Goal: Navigation & Orientation: Find specific page/section

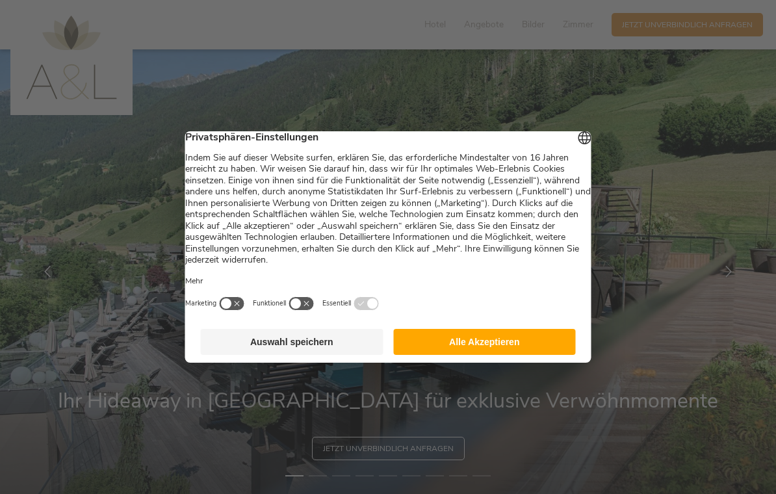
click at [298, 342] on button "Auswahl speichern" at bounding box center [292, 342] width 183 height 26
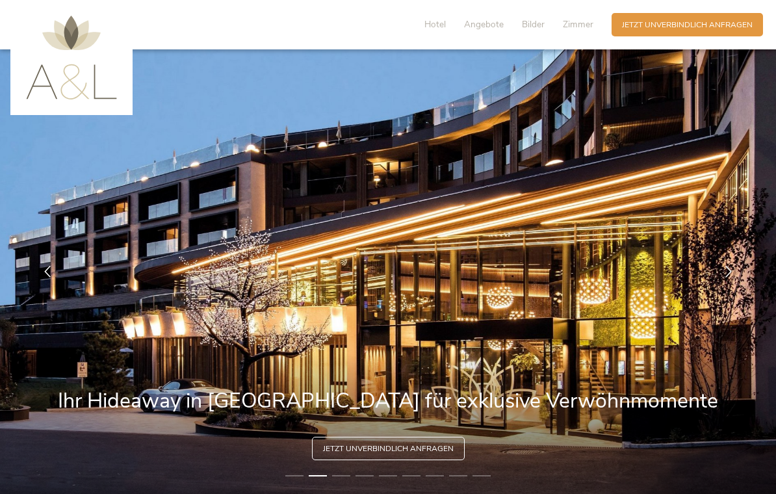
click at [45, 97] on img at bounding box center [71, 58] width 91 height 84
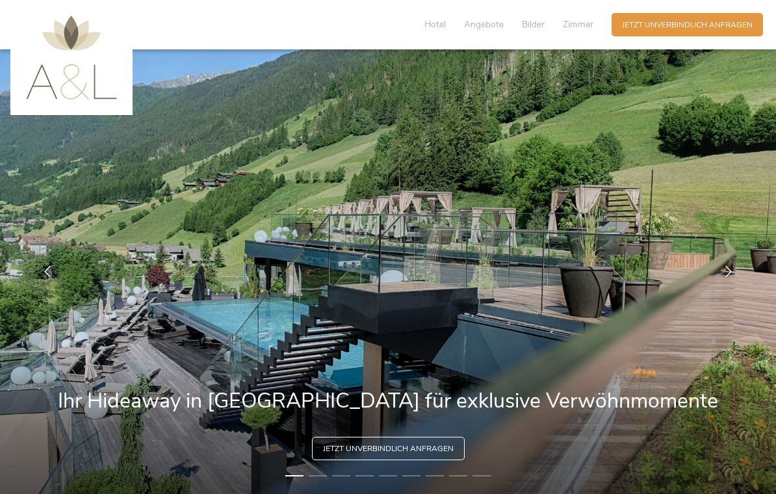
click at [445, 28] on span "Hotel" at bounding box center [434, 24] width 21 height 12
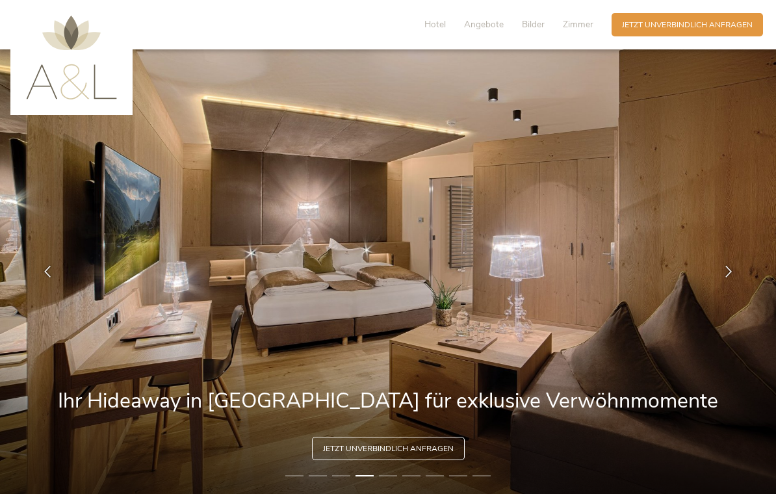
click at [435, 30] on span "Hotel" at bounding box center [434, 24] width 21 height 12
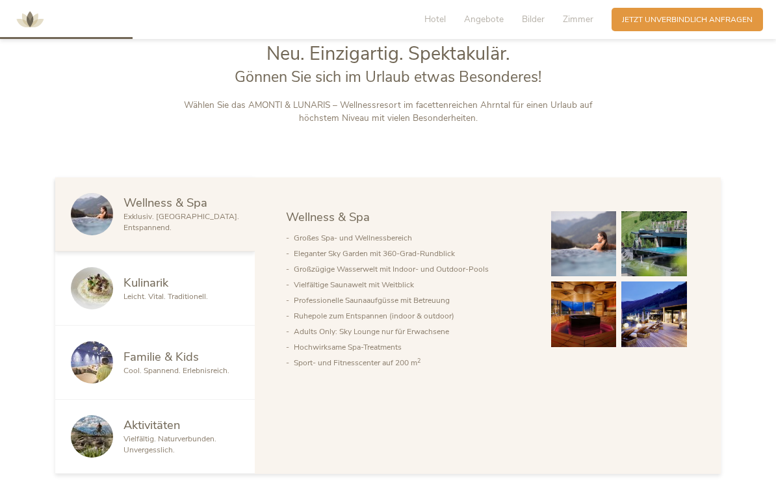
scroll to position [561, 0]
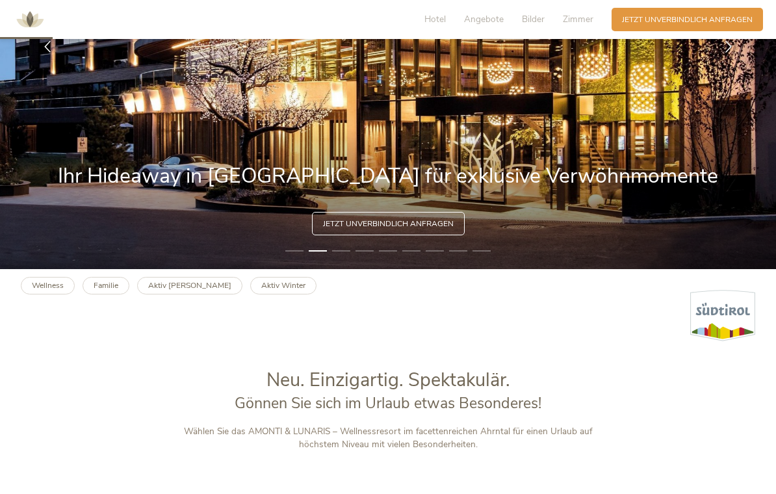
scroll to position [218, 0]
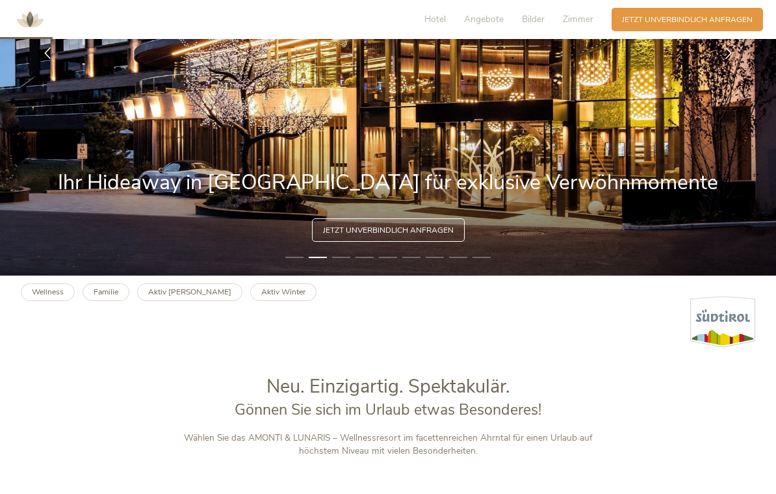
click at [338, 263] on li "3" at bounding box center [341, 257] width 18 height 10
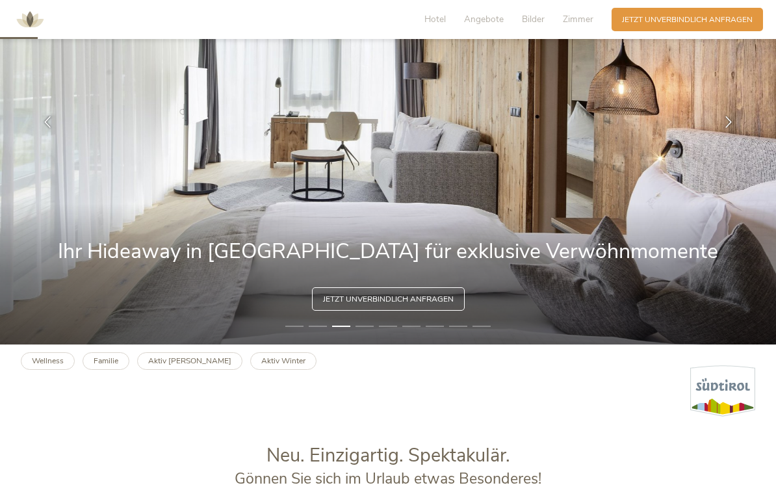
scroll to position [148, 0]
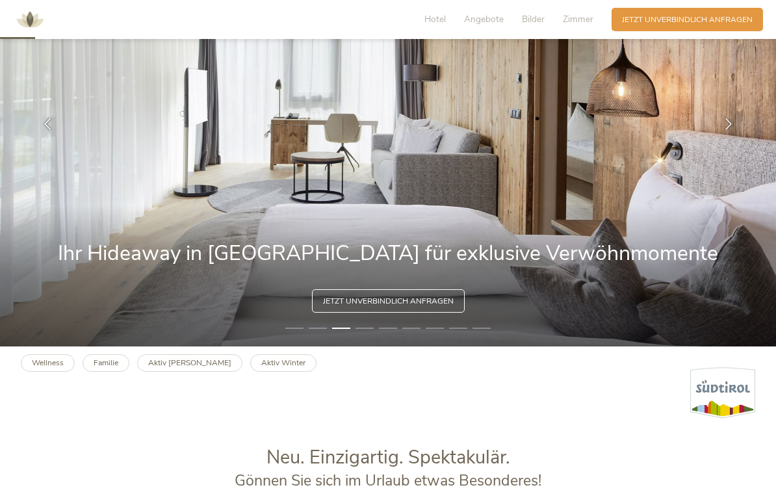
click at [369, 333] on li "4" at bounding box center [365, 328] width 18 height 10
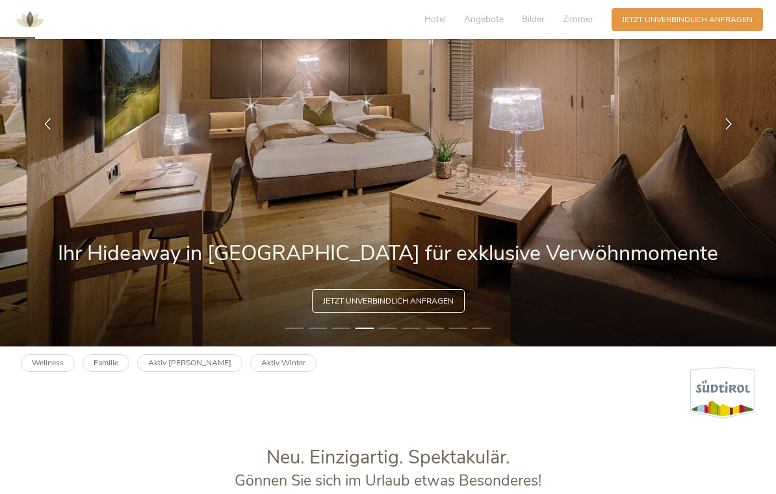
click at [395, 346] on img at bounding box center [388, 124] width 776 height 445
click at [389, 333] on li "5" at bounding box center [388, 328] width 18 height 10
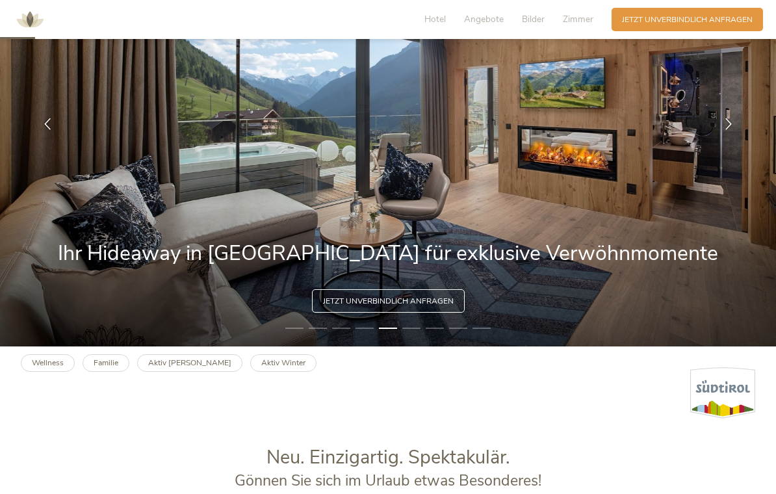
click at [420, 333] on li "6" at bounding box center [411, 328] width 18 height 10
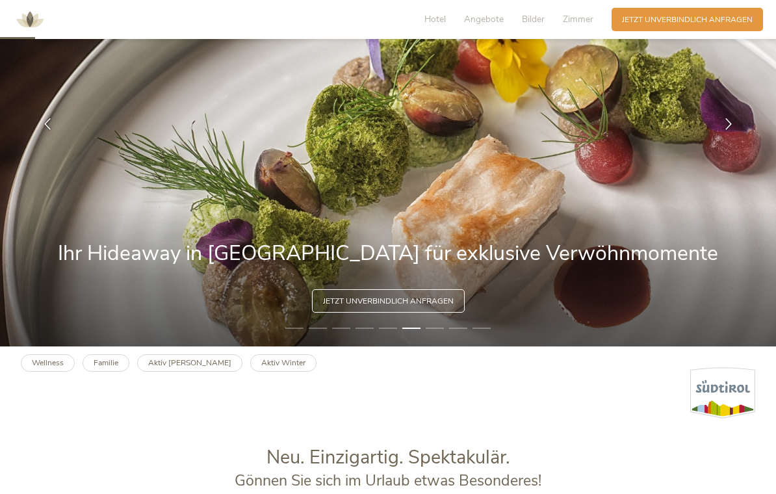
click at [441, 333] on li "7" at bounding box center [435, 328] width 18 height 10
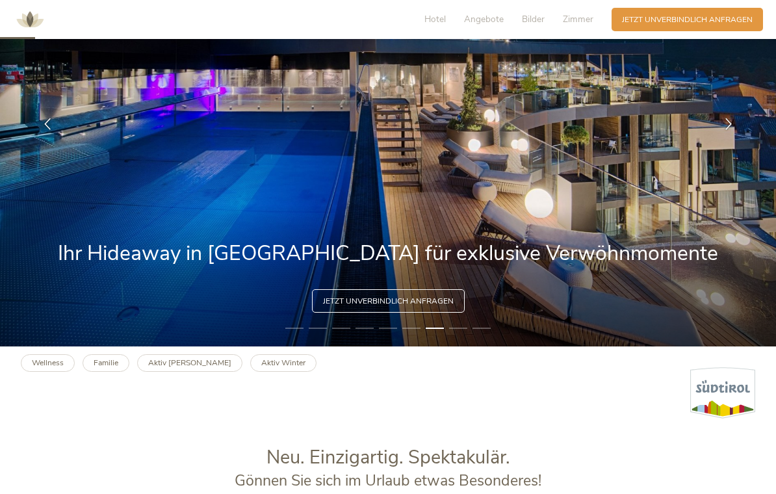
click at [461, 333] on li "8" at bounding box center [458, 328] width 18 height 10
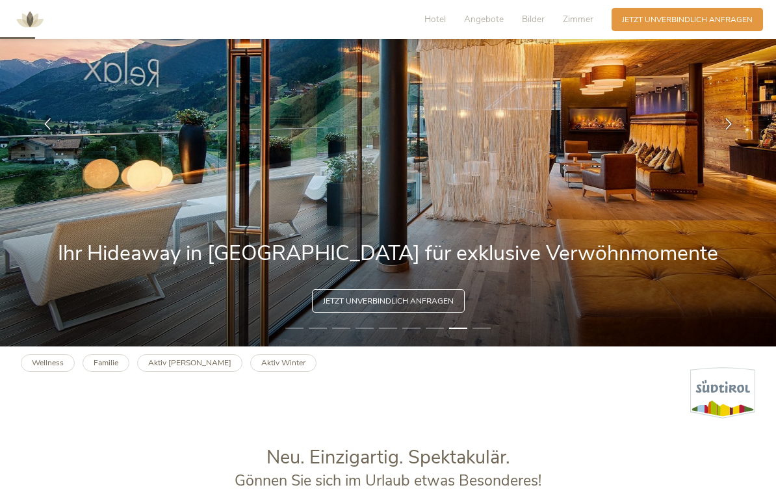
click at [487, 333] on li "9" at bounding box center [482, 328] width 18 height 10
click at [483, 341] on img at bounding box center [388, 124] width 776 height 445
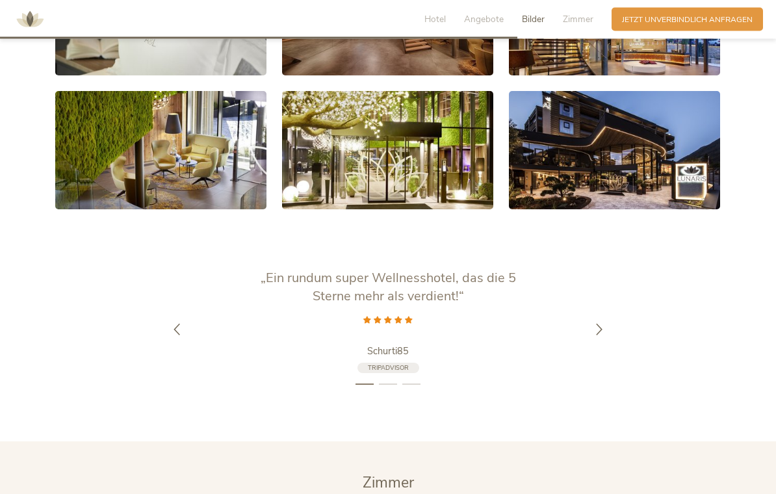
scroll to position [2157, 0]
click at [605, 329] on icon at bounding box center [599, 329] width 12 height 12
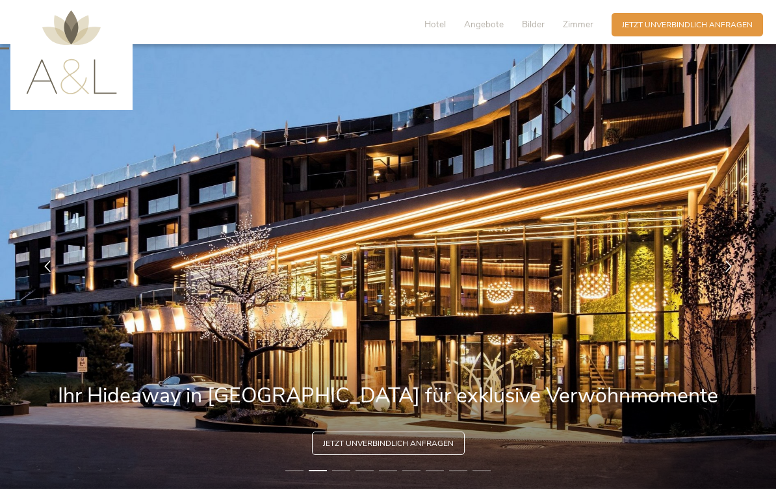
scroll to position [0, 0]
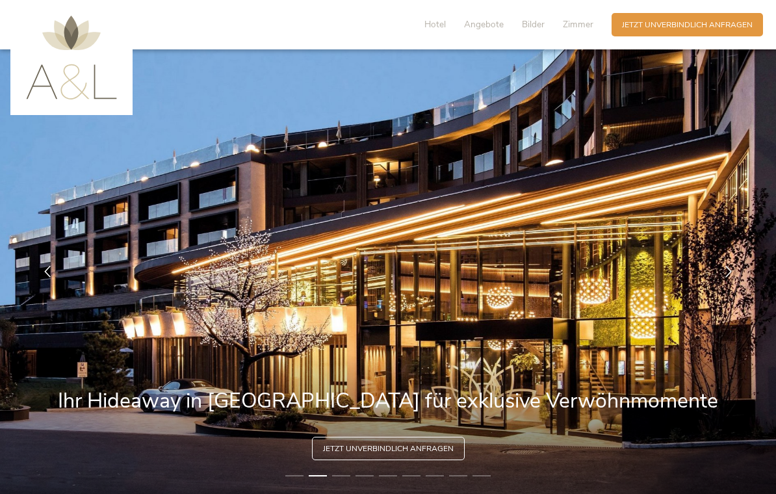
click at [441, 27] on span "Hotel" at bounding box center [434, 24] width 21 height 12
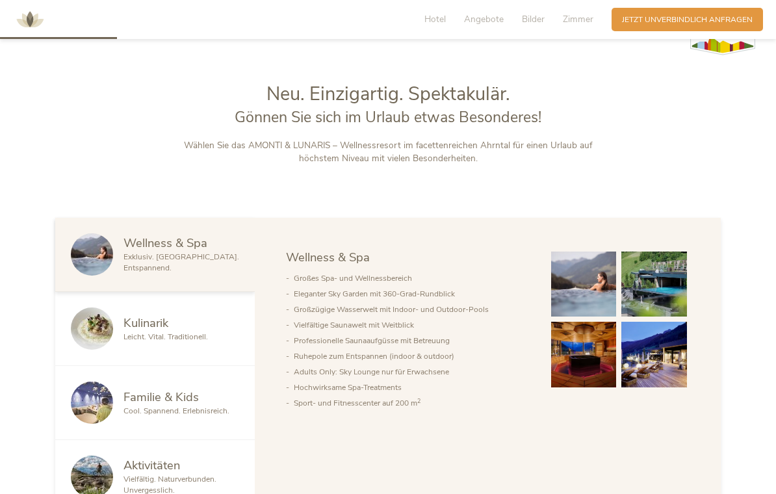
scroll to position [561, 0]
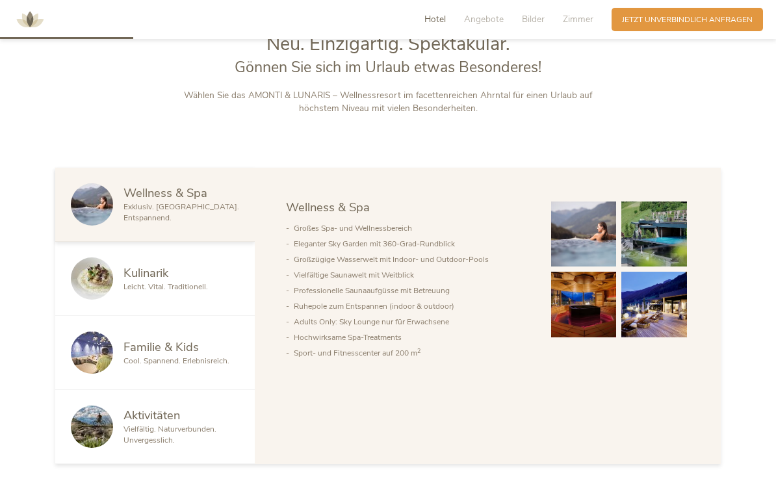
click at [486, 23] on span "Angebote" at bounding box center [484, 19] width 40 height 12
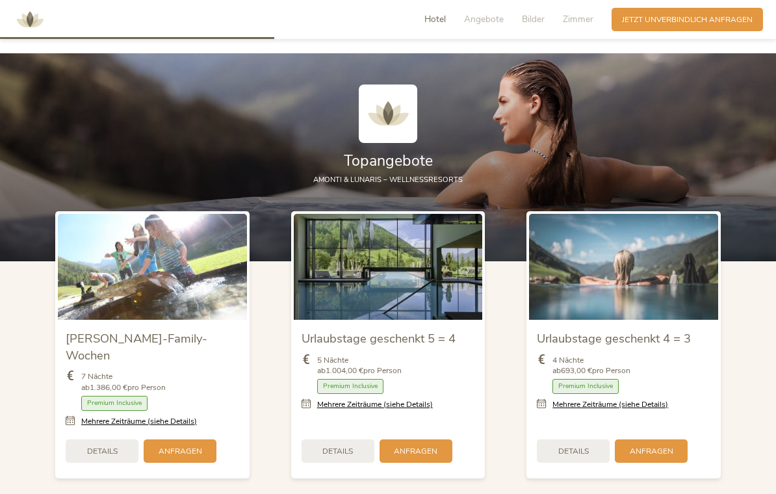
scroll to position [1193, 0]
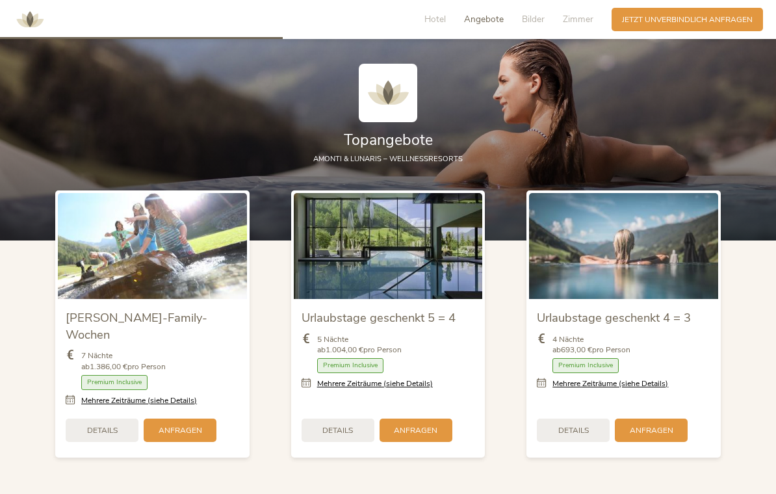
click at [533, 23] on span "Bilder" at bounding box center [533, 19] width 23 height 12
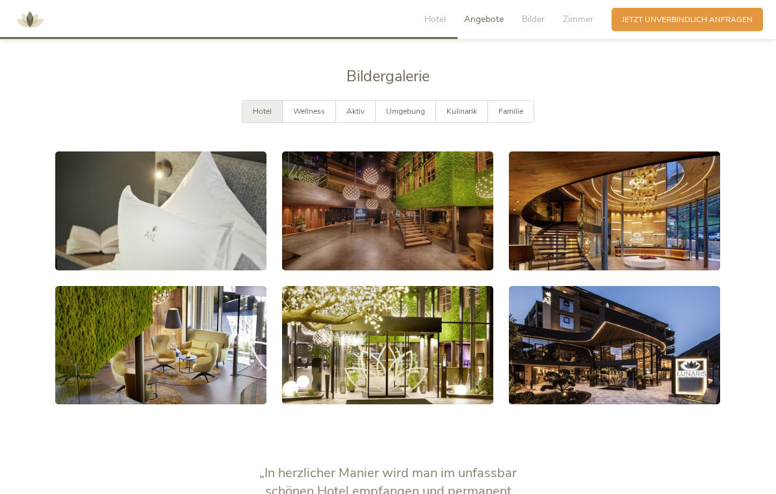
scroll to position [1975, 0]
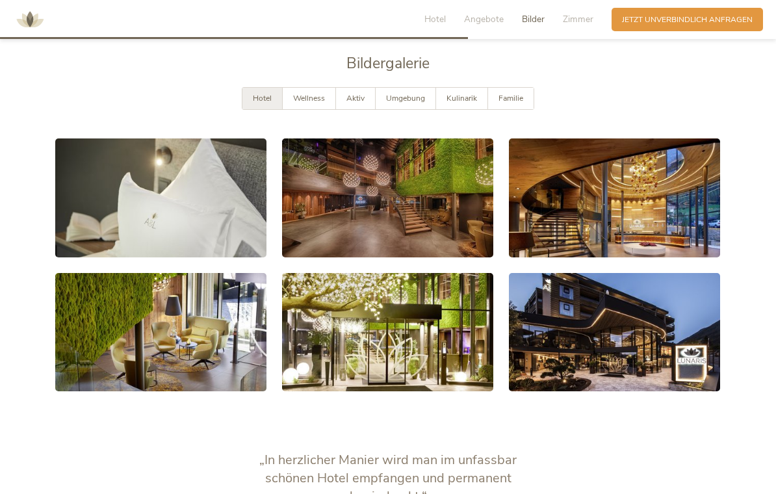
click at [433, 23] on span "Hotel" at bounding box center [434, 19] width 21 height 12
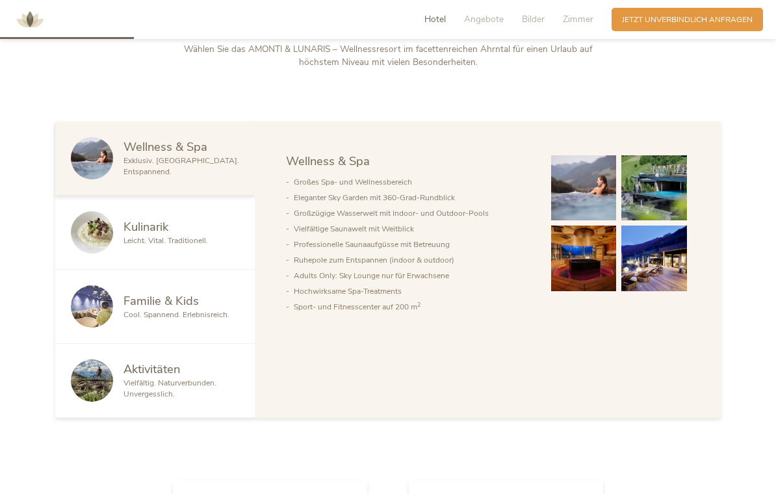
scroll to position [561, 0]
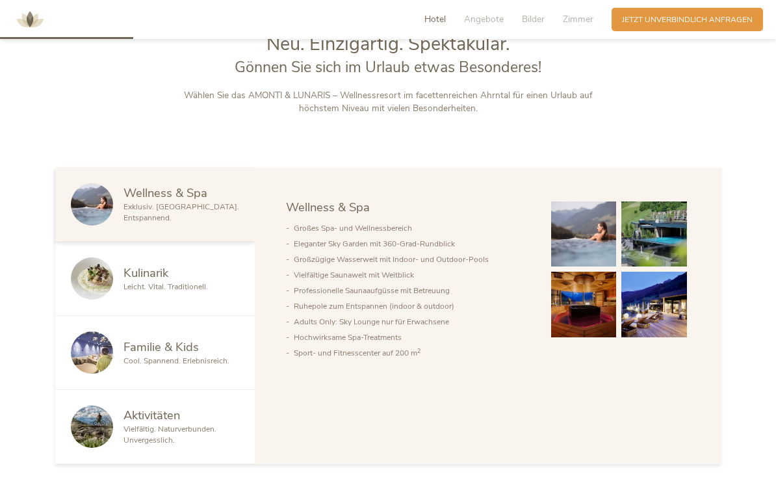
click at [110, 300] on img at bounding box center [92, 278] width 42 height 42
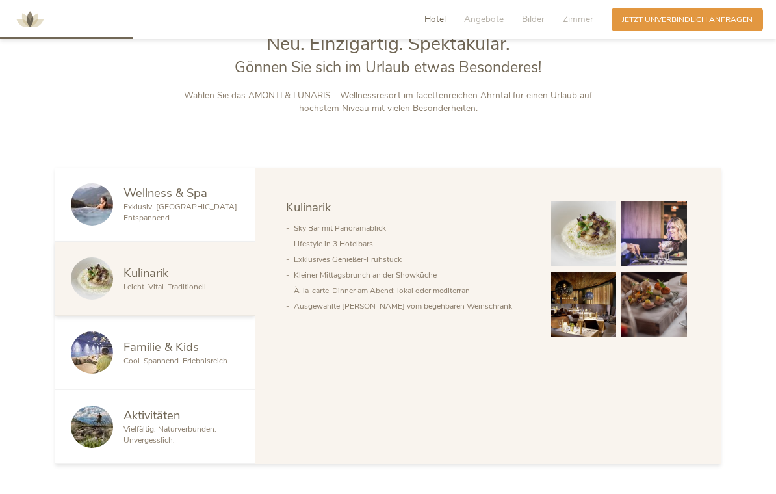
click at [105, 374] on img at bounding box center [92, 352] width 42 height 42
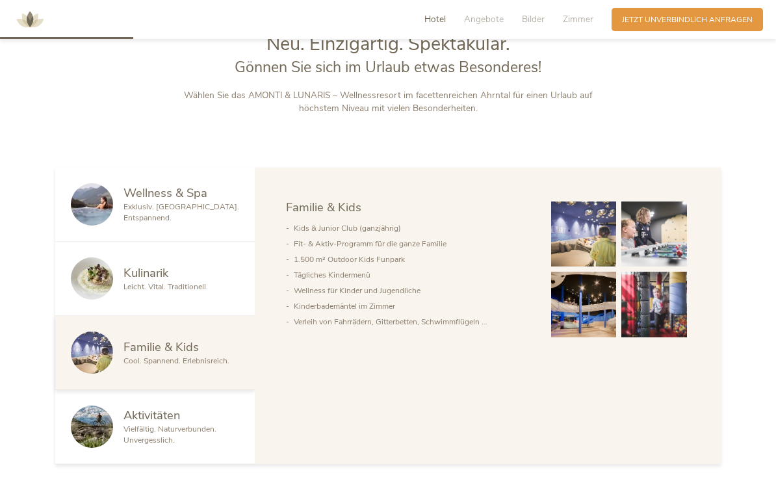
click at [110, 448] on img at bounding box center [92, 427] width 42 height 42
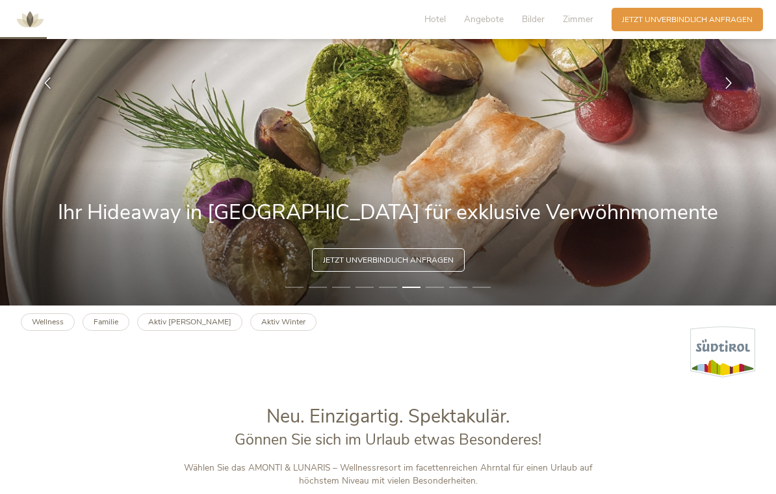
scroll to position [0, 0]
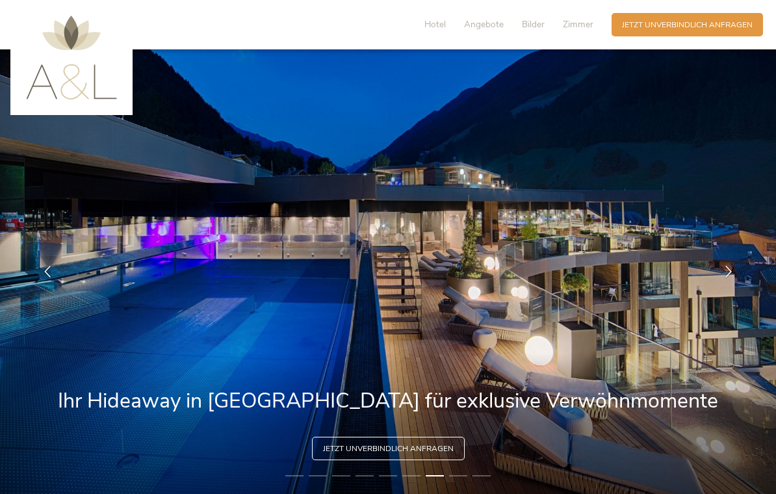
click at [527, 29] on span "Bilder" at bounding box center [533, 24] width 23 height 12
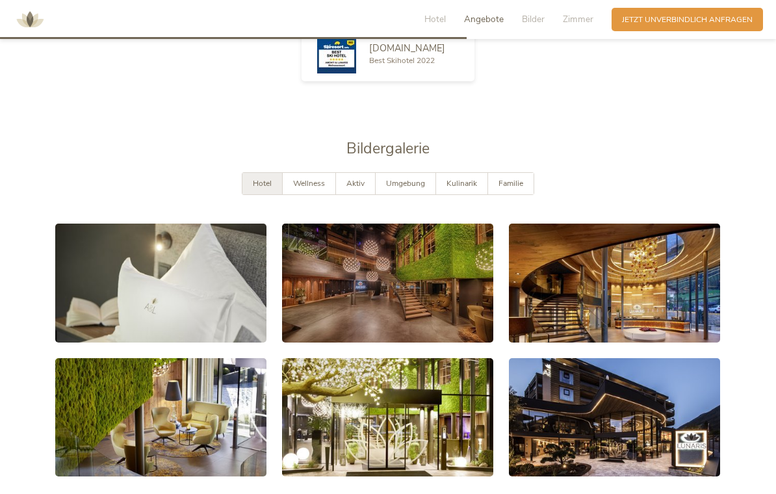
scroll to position [1975, 0]
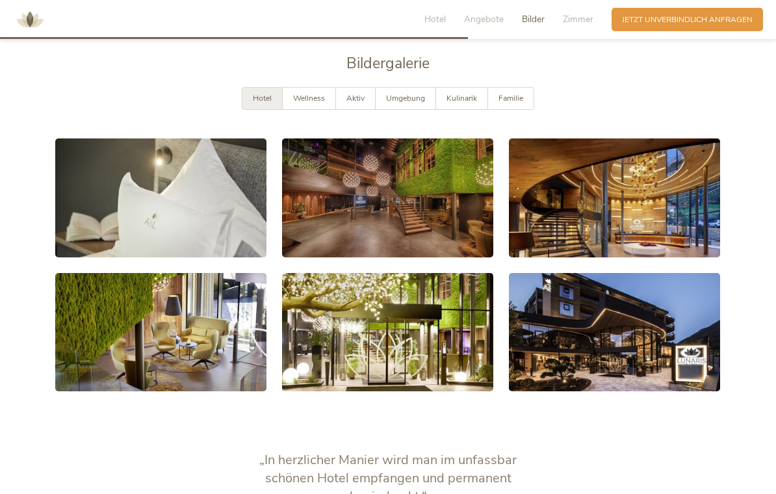
click at [126, 213] on link at bounding box center [160, 197] width 211 height 119
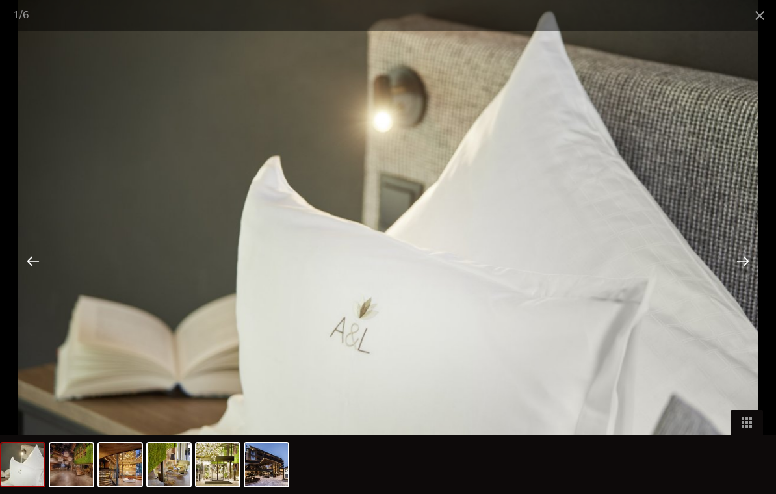
click at [741, 263] on div at bounding box center [743, 260] width 40 height 40
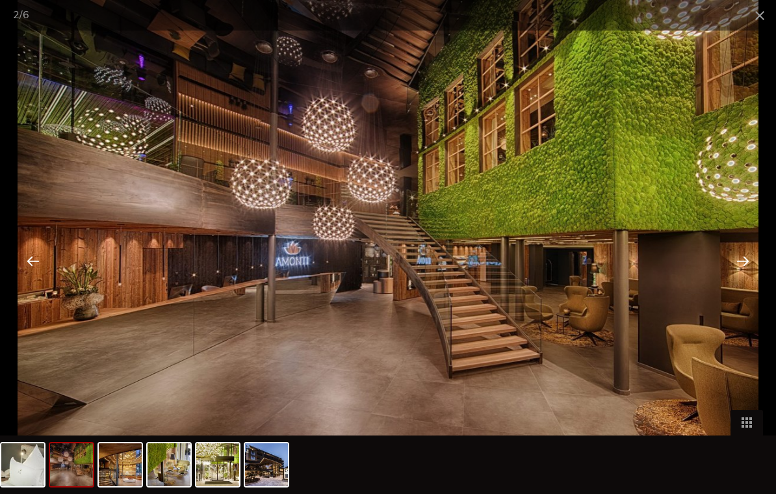
click at [742, 263] on div at bounding box center [743, 260] width 40 height 40
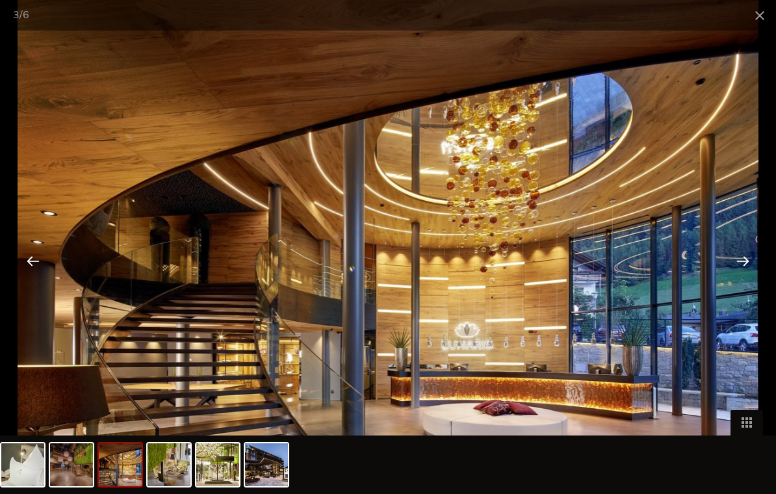
click at [742, 262] on div at bounding box center [743, 260] width 40 height 40
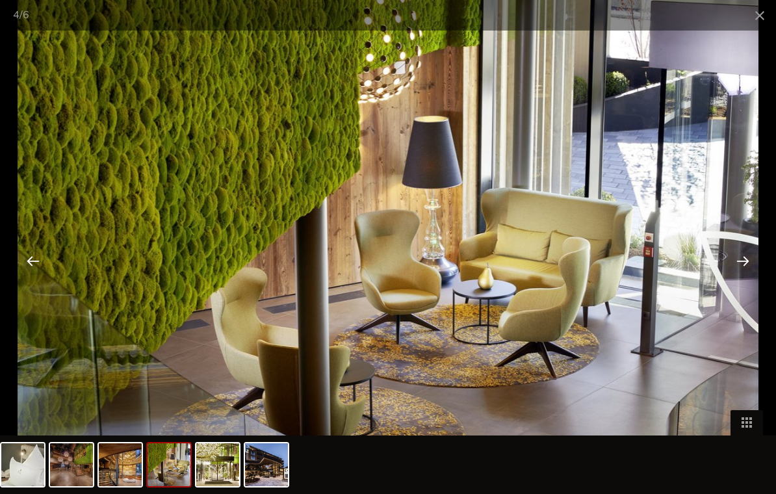
click at [738, 271] on div at bounding box center [743, 260] width 40 height 40
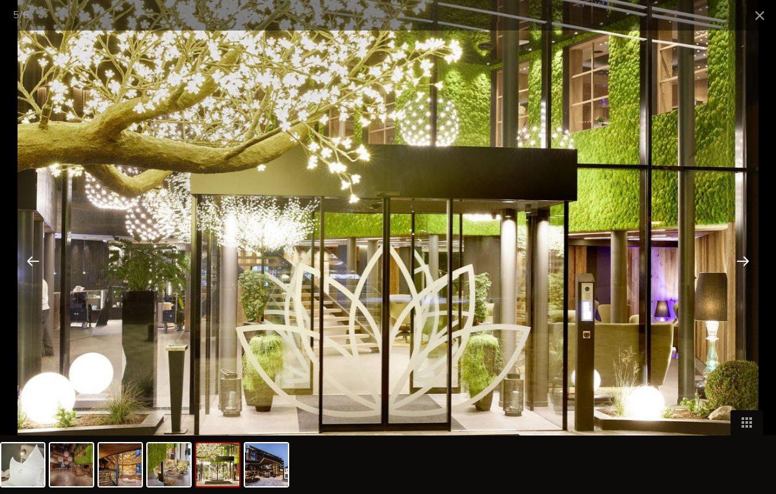
click at [742, 265] on div at bounding box center [743, 260] width 40 height 40
